Goal: Task Accomplishment & Management: Use online tool/utility

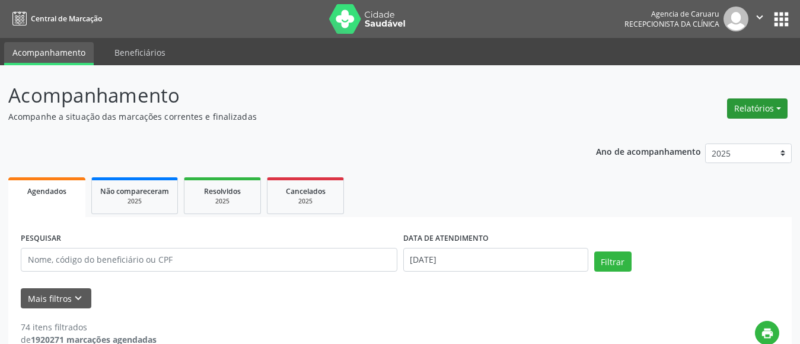
click at [755, 110] on button "Relatórios" at bounding box center [757, 109] width 61 height 20
click at [707, 134] on link "Agendamentos" at bounding box center [725, 134] width 128 height 17
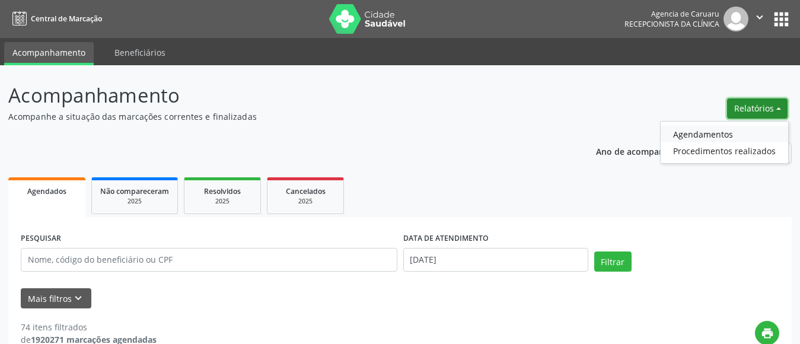
select select "8"
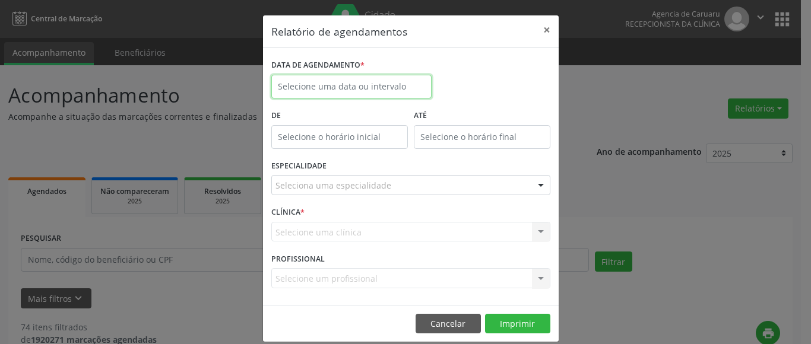
click at [396, 91] on input "text" at bounding box center [351, 87] width 160 height 24
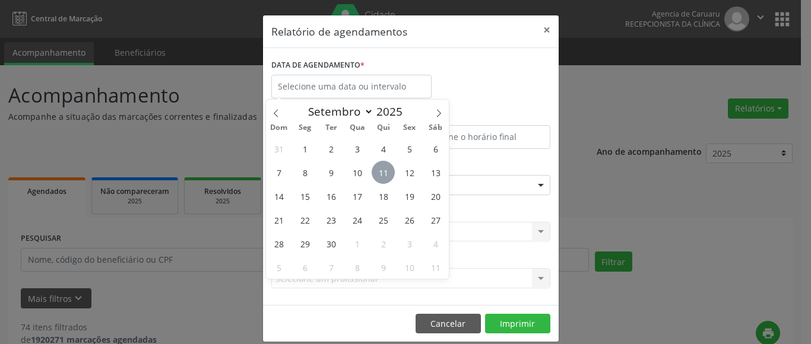
click at [385, 168] on span "11" at bounding box center [382, 172] width 23 height 23
type input "[DATE]"
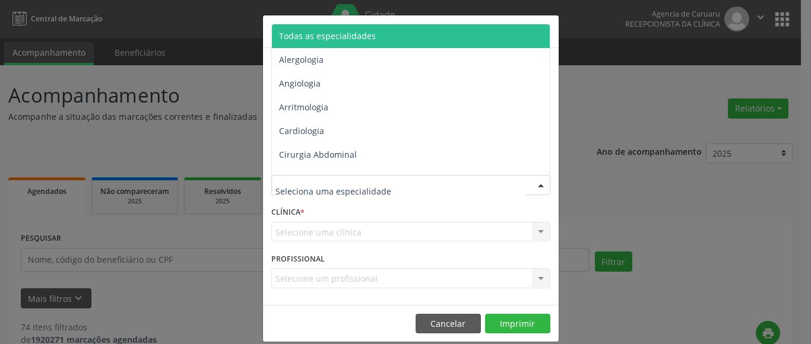
click at [536, 183] on div at bounding box center [541, 186] width 18 height 20
click at [387, 36] on span "Todas as especialidades" at bounding box center [411, 36] width 279 height 24
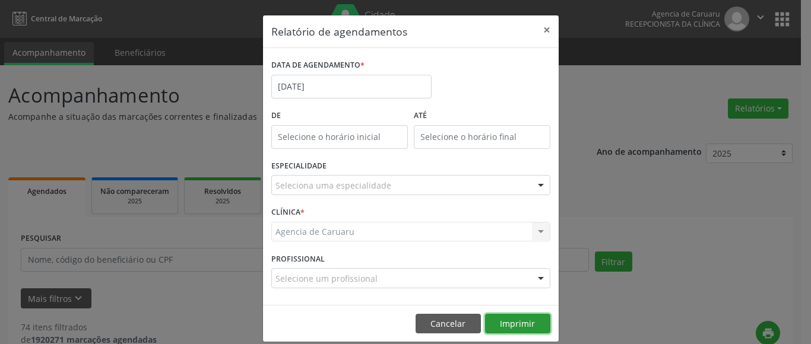
click at [513, 320] on button "Imprimir" at bounding box center [517, 324] width 65 height 20
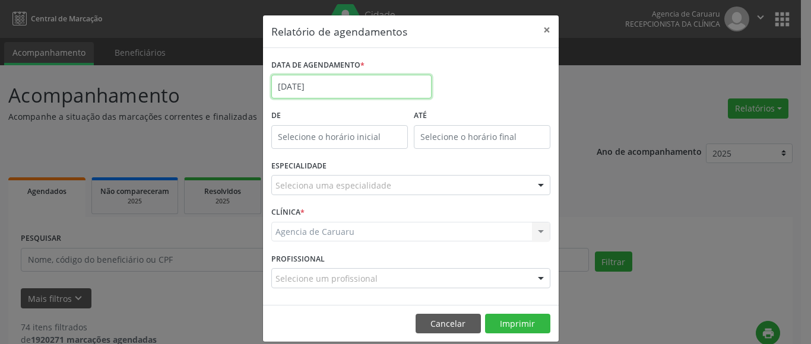
click at [322, 87] on input "[DATE]" at bounding box center [351, 87] width 160 height 24
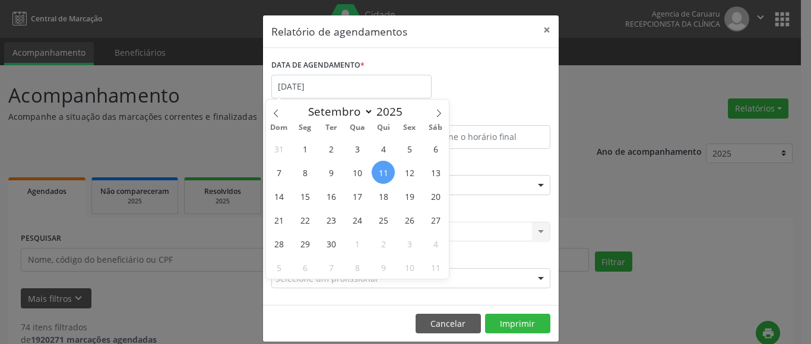
click at [388, 172] on span "11" at bounding box center [382, 172] width 23 height 23
type input "[DATE]"
click at [388, 172] on span "11" at bounding box center [382, 172] width 23 height 23
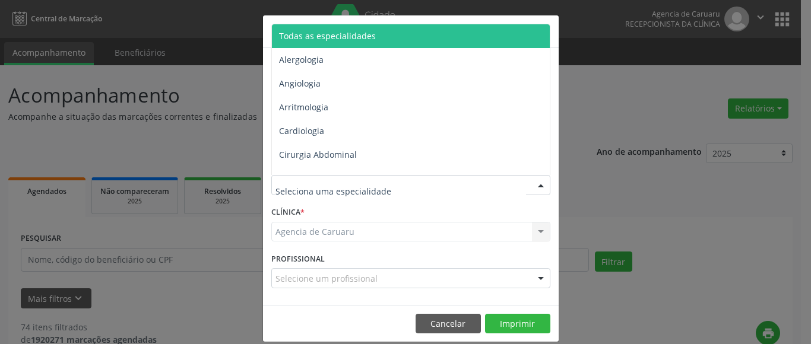
click at [351, 30] on span "Todas as especialidades" at bounding box center [327, 35] width 97 height 11
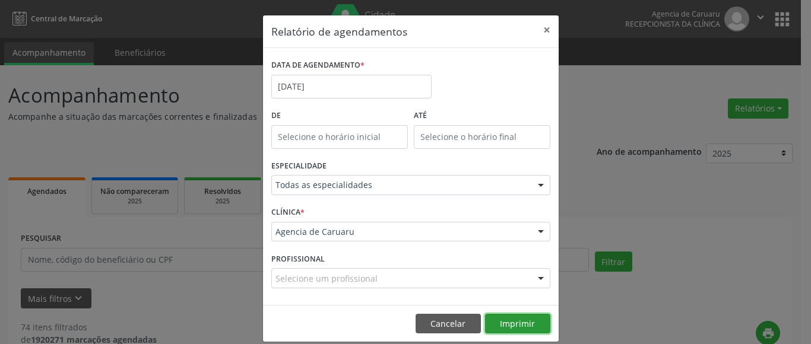
click at [527, 322] on button "Imprimir" at bounding box center [517, 324] width 65 height 20
